Goal: Information Seeking & Learning: Learn about a topic

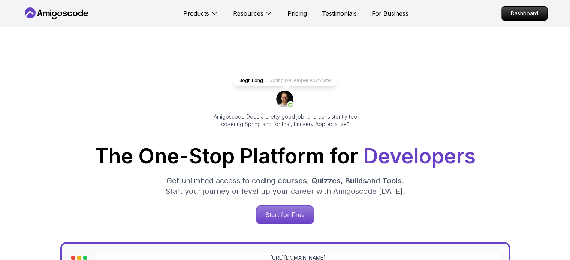
click at [79, 13] on icon at bounding box center [56, 13] width 67 height 12
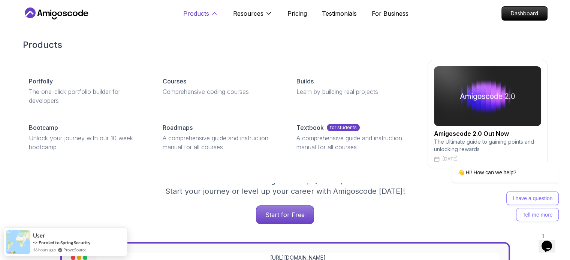
click at [199, 15] on p "Products" at bounding box center [196, 13] width 26 height 9
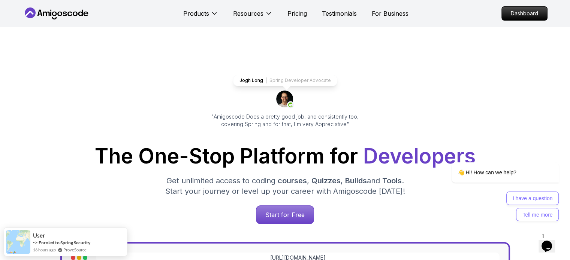
click at [42, 12] on icon at bounding box center [56, 13] width 67 height 12
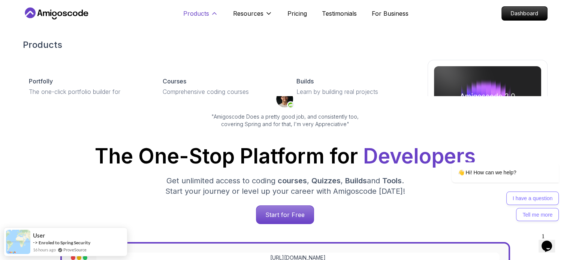
click at [193, 11] on p "Products" at bounding box center [196, 13] width 26 height 9
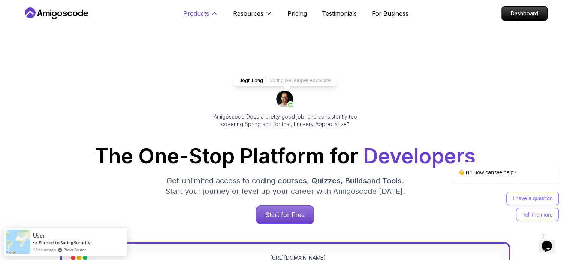
click at [213, 14] on icon at bounding box center [214, 14] width 4 height 2
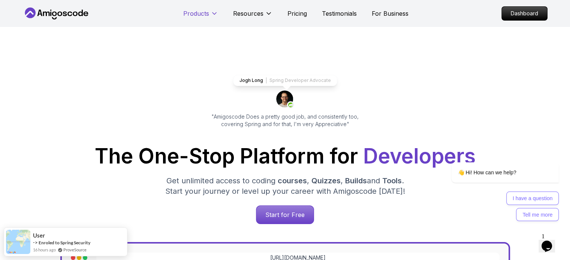
click at [213, 14] on icon at bounding box center [214, 13] width 7 height 7
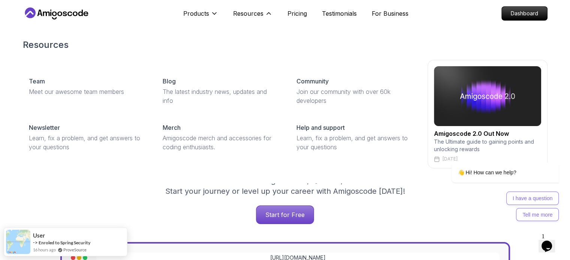
click at [471, 96] on img at bounding box center [487, 96] width 107 height 60
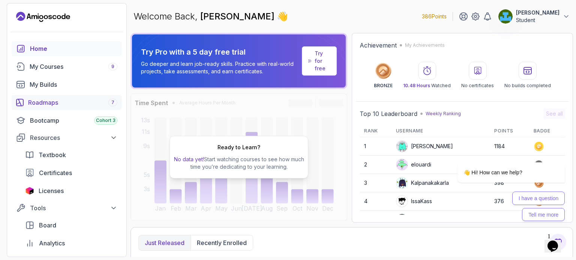
click at [50, 103] on div "Roadmaps 7" at bounding box center [72, 102] width 89 height 9
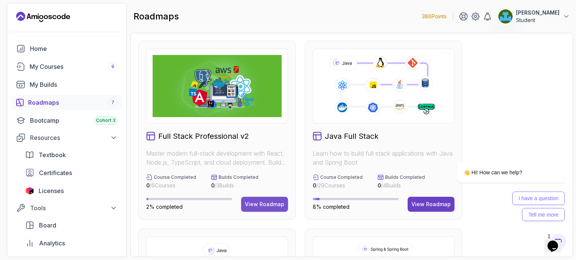
click at [259, 203] on div "View Roadmap" at bounding box center [264, 204] width 39 height 7
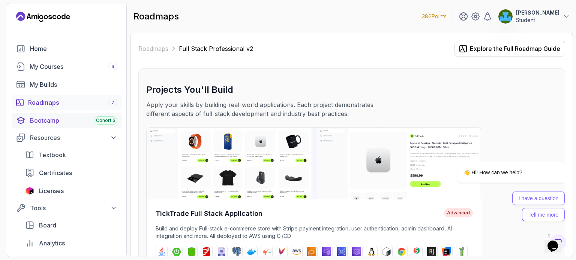
click at [52, 123] on div "Bootcamp Cohort 3" at bounding box center [73, 120] width 87 height 9
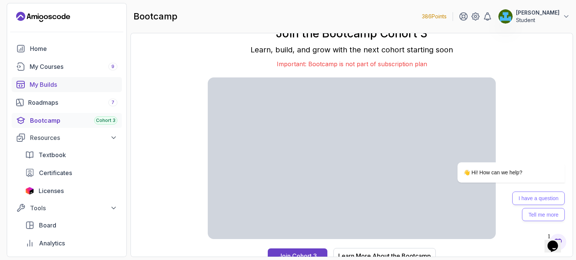
click at [51, 87] on div "My Builds" at bounding box center [74, 84] width 88 height 9
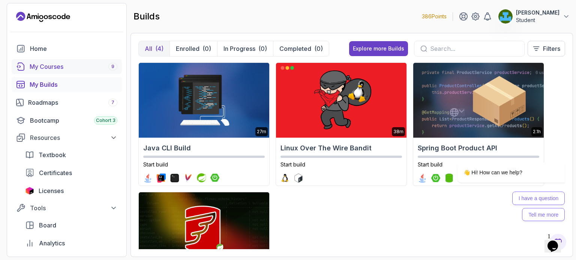
click at [56, 64] on div "My Courses 9" at bounding box center [74, 66] width 88 height 9
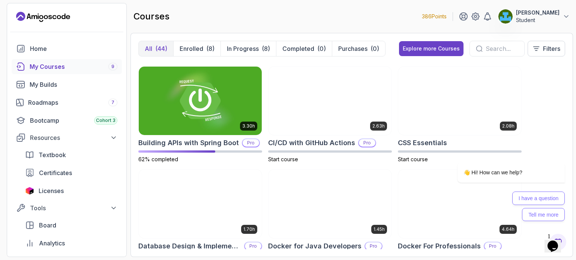
scroll to position [75, 0]
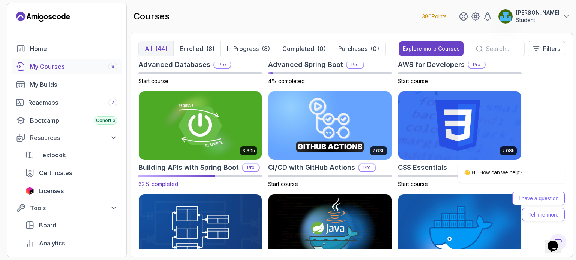
click at [224, 124] on img at bounding box center [200, 126] width 129 height 72
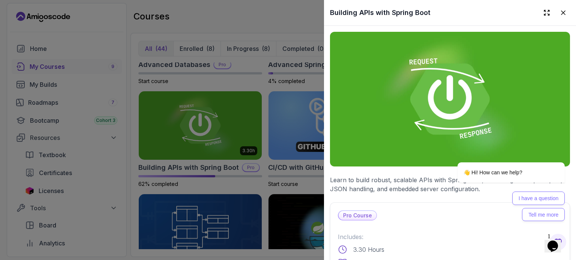
click at [355, 212] on p "Pro Course" at bounding box center [357, 215] width 38 height 9
click at [358, 212] on p "Pro Course" at bounding box center [357, 215] width 38 height 9
click at [405, 211] on div "Pro Course" at bounding box center [450, 216] width 224 height 10
click at [115, 169] on div at bounding box center [288, 130] width 576 height 260
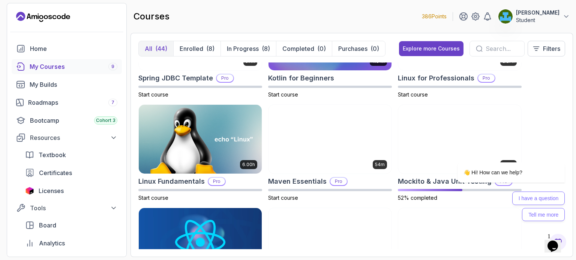
scroll to position [974, 0]
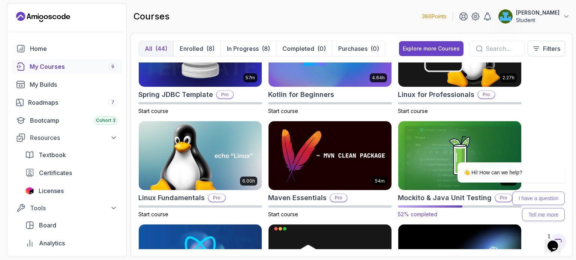
click at [419, 162] on img at bounding box center [459, 156] width 129 height 72
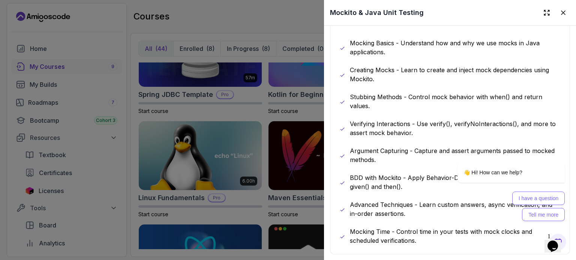
scroll to position [262, 0]
